Goal: Information Seeking & Learning: Learn about a topic

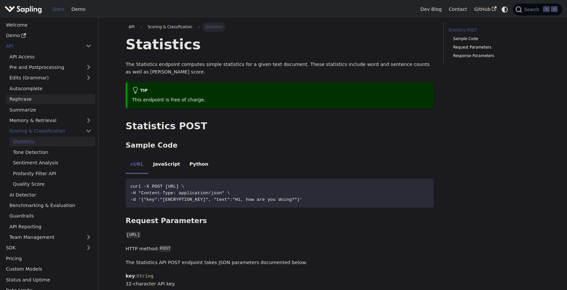
click at [64, 103] on link "Rephrase" at bounding box center [50, 100] width 89 height 10
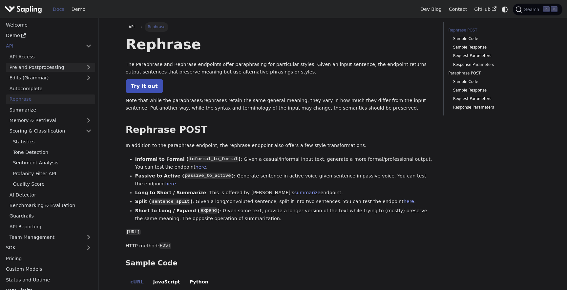
click at [69, 63] on link "Pre and Postprocessing" at bounding box center [50, 68] width 89 height 10
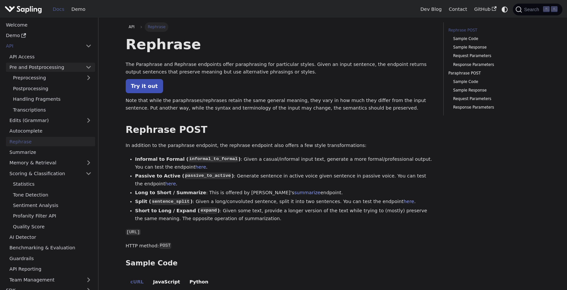
click at [60, 66] on link "Pre and Postprocessing" at bounding box center [50, 68] width 89 height 10
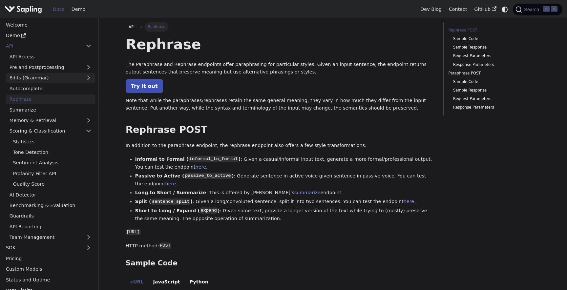
click at [43, 80] on link "Edits (Grammar)" at bounding box center [50, 78] width 89 height 10
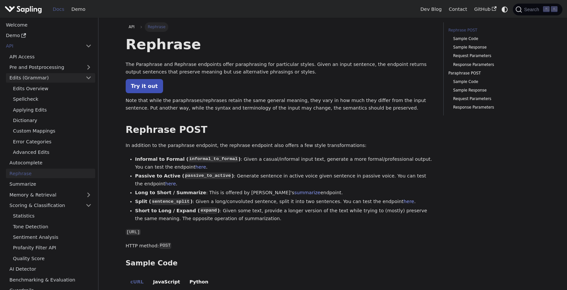
click at [43, 80] on link "Edits (Grammar)" at bounding box center [50, 78] width 89 height 10
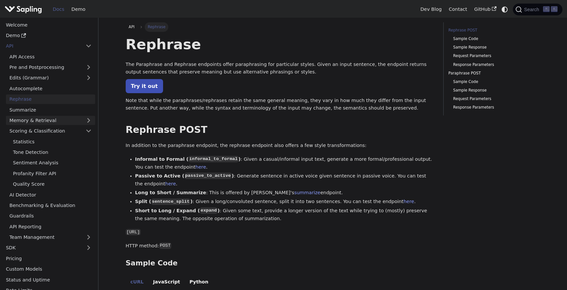
click at [43, 120] on link "Memory & Retrieval" at bounding box center [50, 121] width 89 height 10
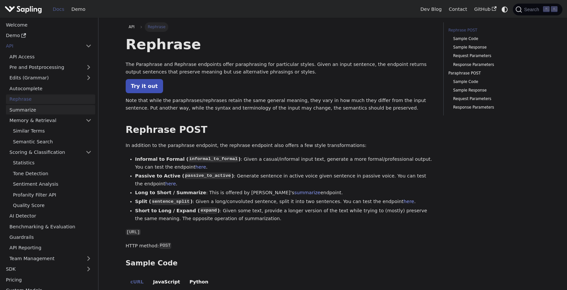
click at [44, 110] on link "Summarize" at bounding box center [50, 110] width 89 height 10
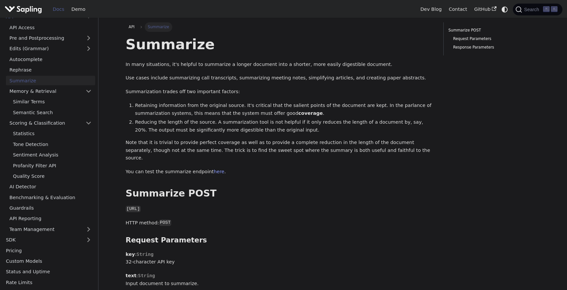
scroll to position [35, 0]
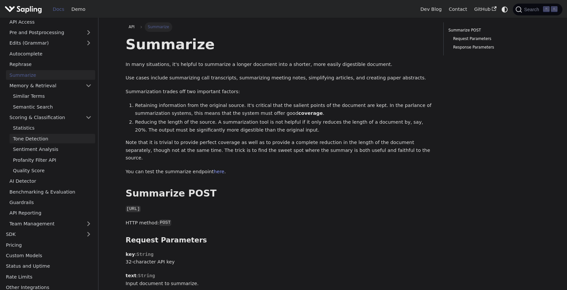
click at [67, 137] on link "Tone Detection" at bounding box center [53, 139] width 86 height 10
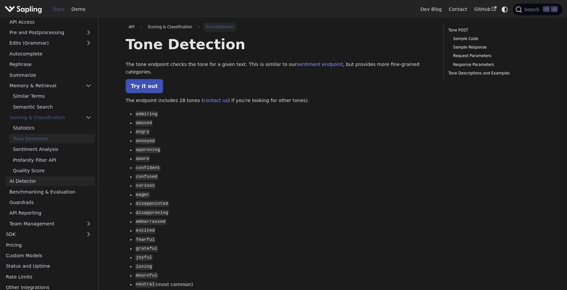
click at [54, 185] on link "AI Detector" at bounding box center [50, 182] width 89 height 10
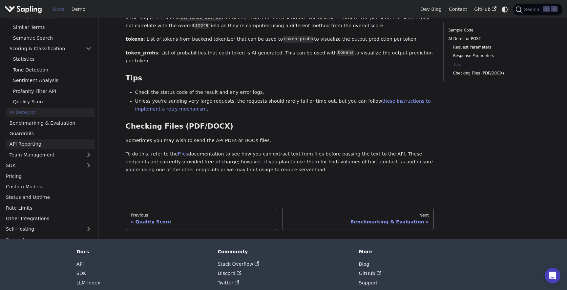
scroll to position [60, 0]
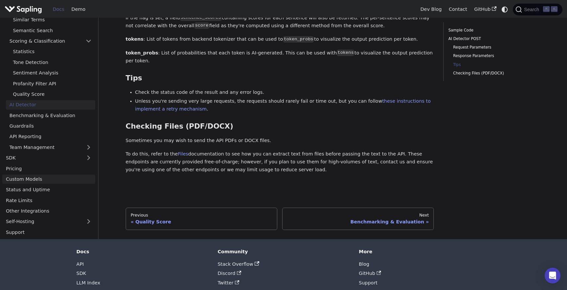
click at [51, 175] on link "Custom Models" at bounding box center [48, 180] width 93 height 10
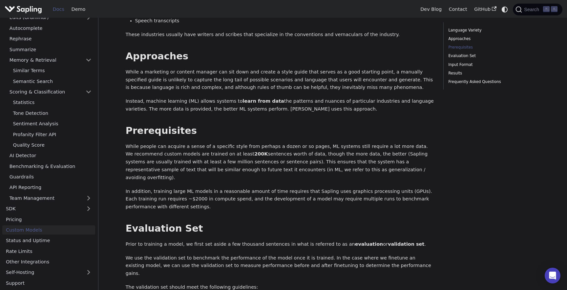
scroll to position [370, 0]
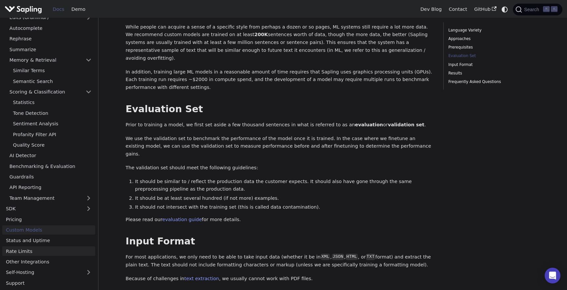
click at [54, 252] on link "Rate Limits" at bounding box center [48, 252] width 93 height 10
